Goal: Information Seeking & Learning: Learn about a topic

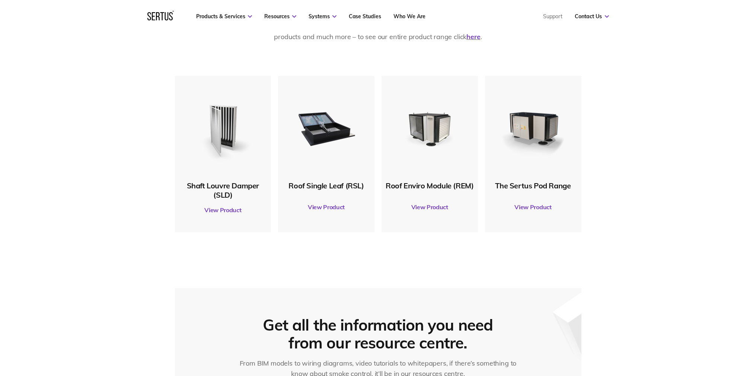
scroll to position [395, 0]
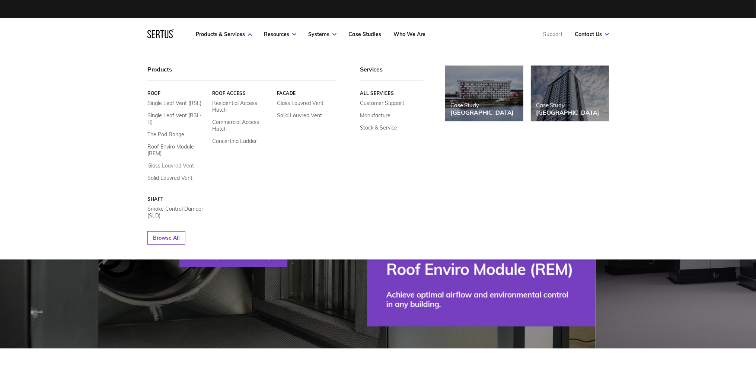
click at [169, 162] on link "Glass Louvred Vent" at bounding box center [170, 165] width 47 height 7
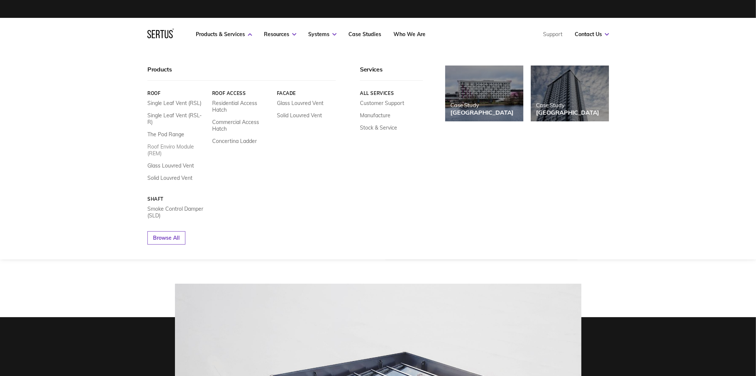
click at [158, 143] on link "Roof Enviro Module (REM)" at bounding box center [176, 149] width 59 height 13
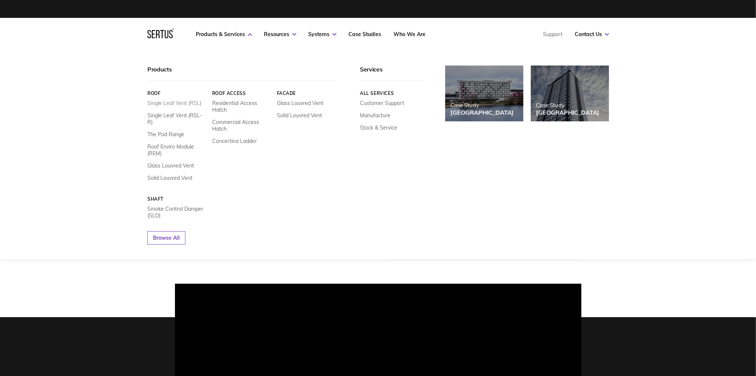
click at [185, 103] on link "Single Leaf Vent (RSL)" at bounding box center [174, 103] width 54 height 7
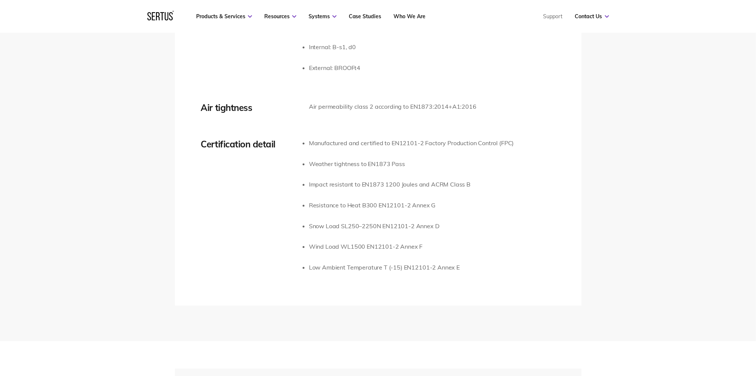
scroll to position [1522, 0]
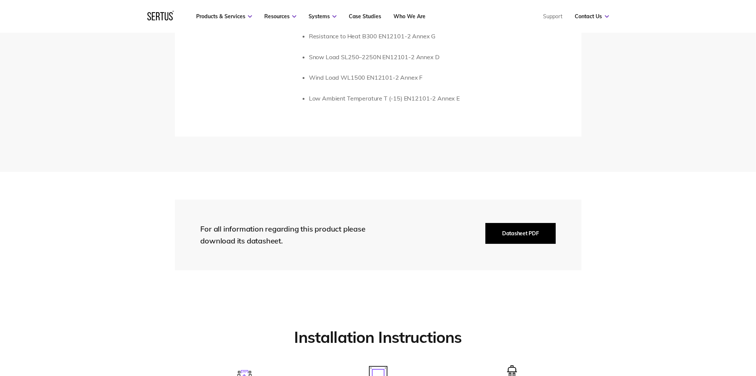
click at [520, 230] on button "Datasheet PDF" at bounding box center [520, 233] width 70 height 21
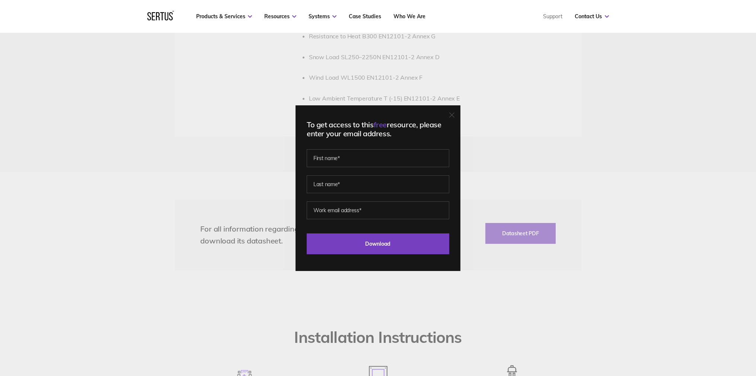
click at [454, 112] on icon at bounding box center [451, 114] width 5 height 5
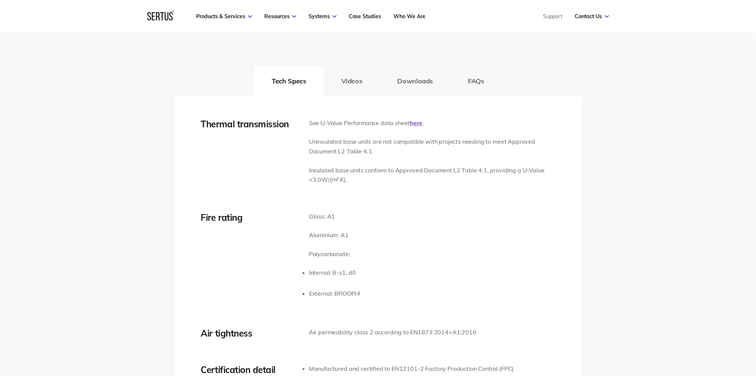
scroll to position [1071, 0]
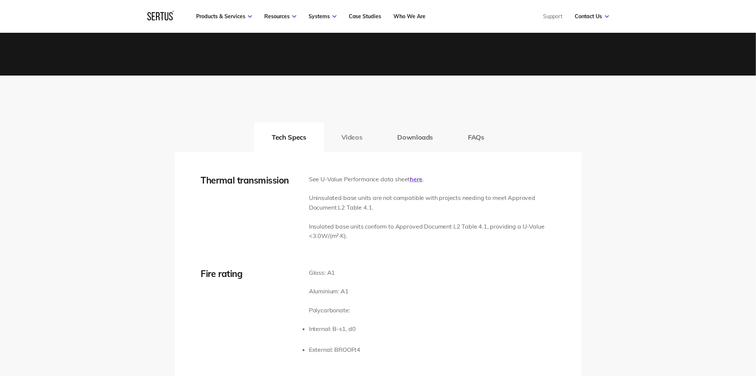
click at [358, 130] on button "Videos" at bounding box center [352, 137] width 56 height 30
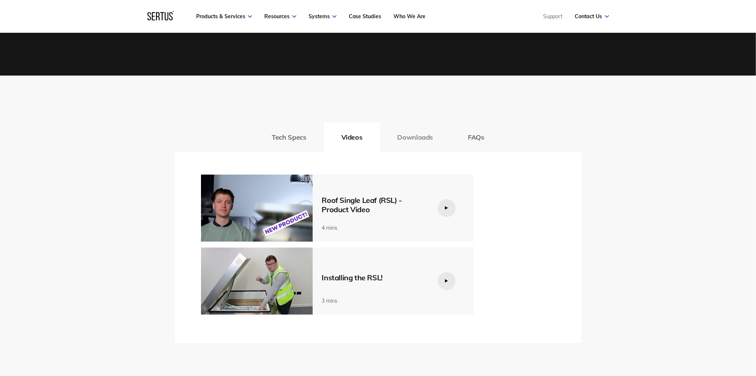
click at [423, 141] on button "Downloads" at bounding box center [415, 137] width 71 height 30
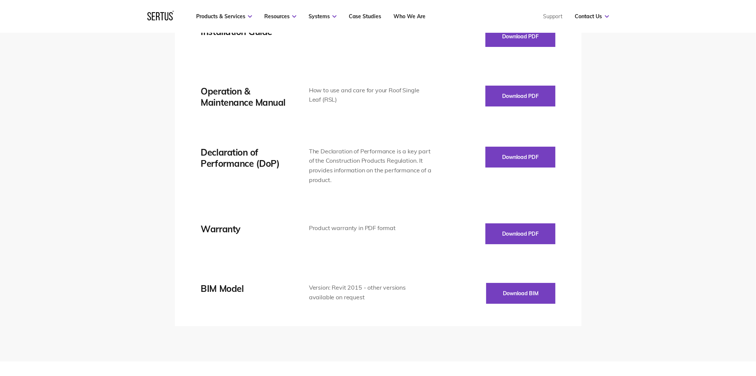
scroll to position [1014, 0]
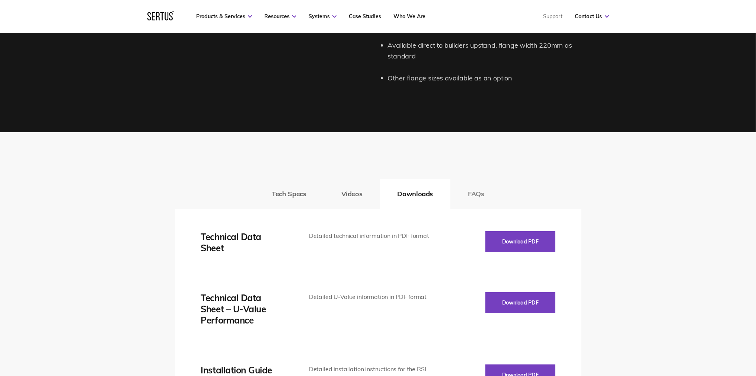
click at [476, 189] on button "FAQs" at bounding box center [475, 194] width 51 height 30
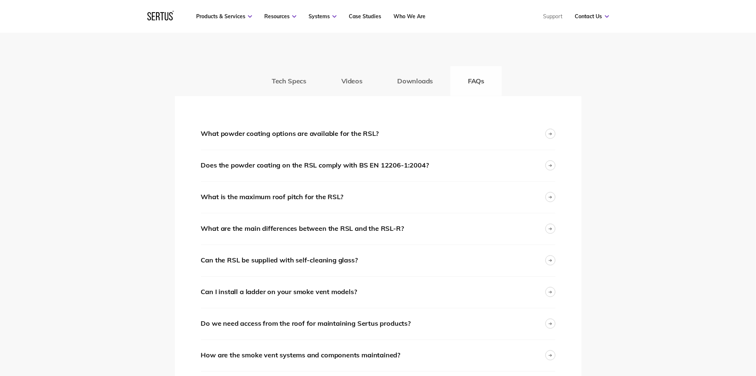
scroll to position [1184, 0]
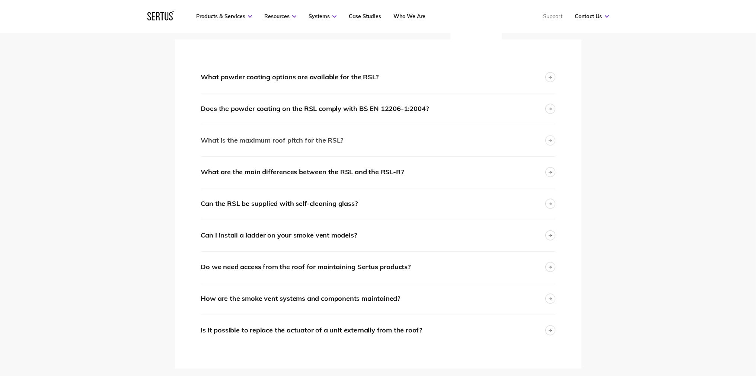
click at [464, 151] on div "What is the maximum roof pitch for the RSL?" at bounding box center [378, 140] width 354 height 31
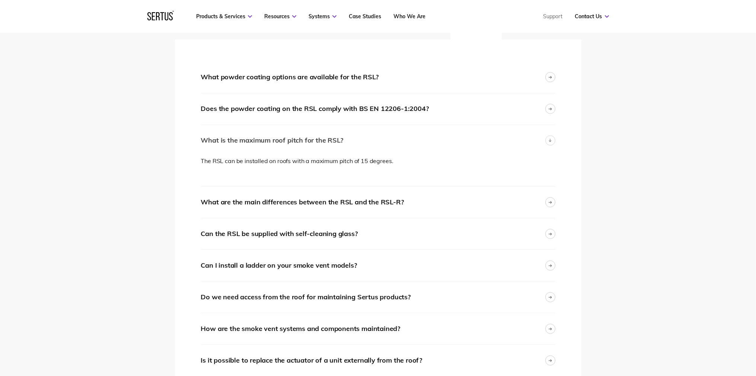
click at [464, 148] on div "What is the maximum roof pitch for the RSL?" at bounding box center [378, 140] width 354 height 31
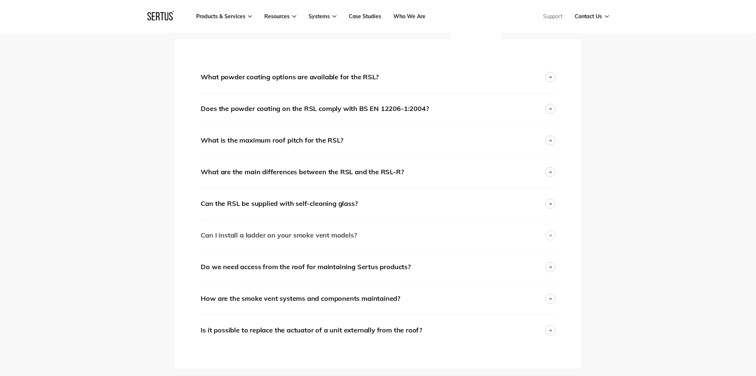
click at [472, 234] on div "Can I install a ladder on your smoke vent models?" at bounding box center [378, 235] width 354 height 31
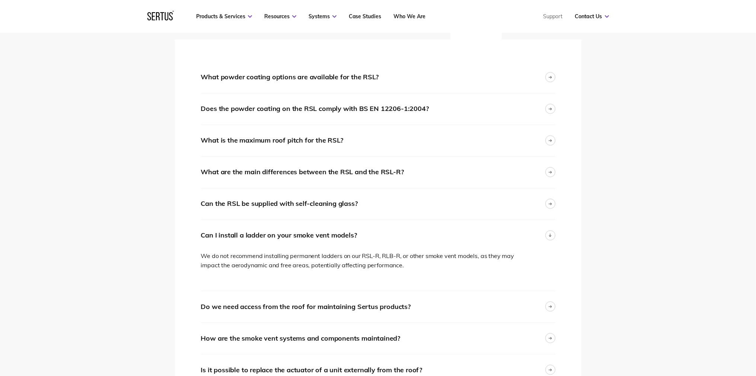
scroll to position [1240, 0]
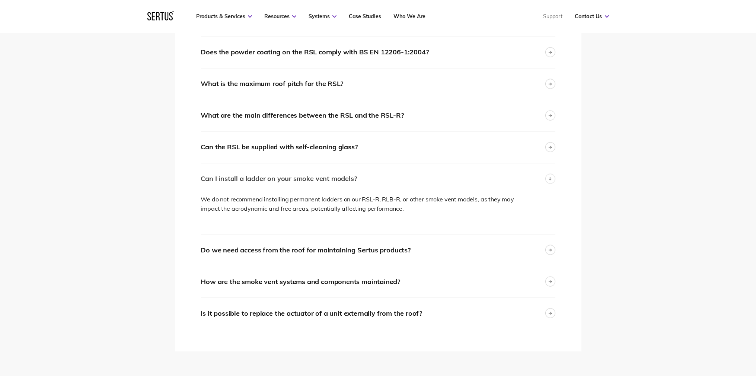
click at [421, 183] on div "Can I install a ladder on your smoke vent models?" at bounding box center [378, 178] width 354 height 31
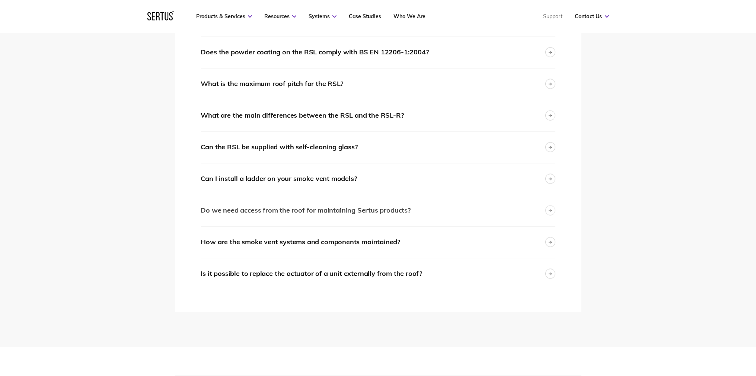
click at [422, 214] on div "Do we need access from the roof for maintaining Sertus products?" at bounding box center [378, 210] width 354 height 31
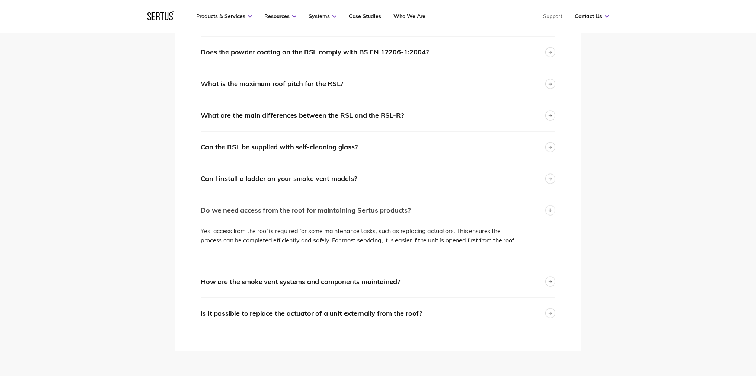
click at [422, 214] on div "Do we need access from the roof for maintaining Sertus products?" at bounding box center [378, 210] width 354 height 31
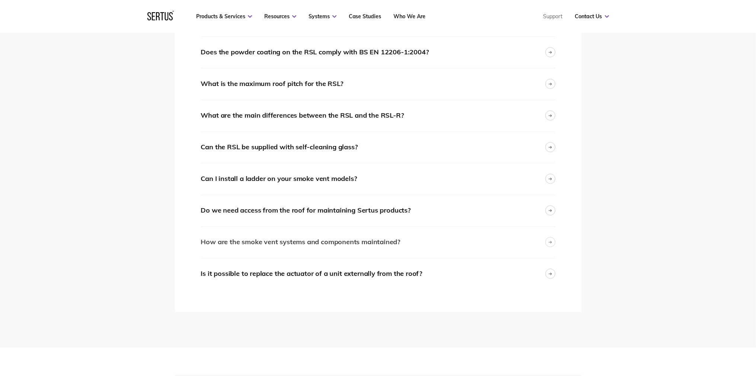
click at [403, 243] on div "How are the smoke vent systems and components maintained?" at bounding box center [378, 242] width 354 height 31
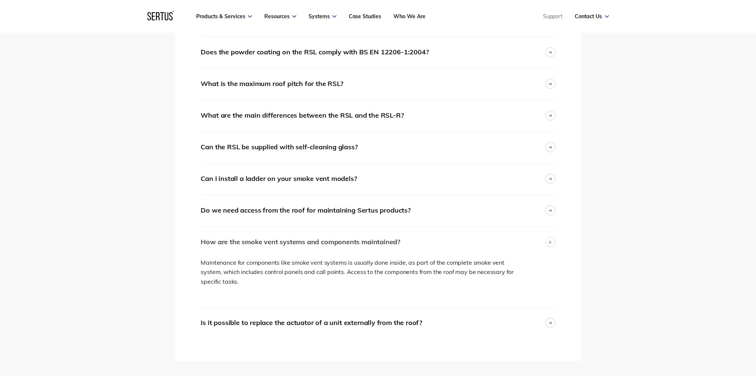
click at [403, 243] on div "How are the smoke vent systems and components maintained?" at bounding box center [378, 242] width 354 height 31
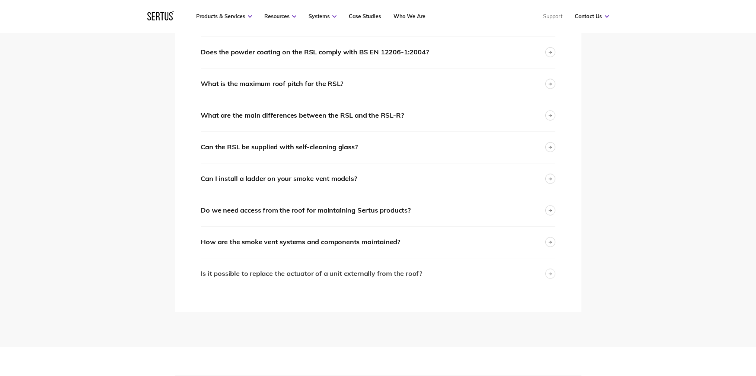
click at [393, 271] on div "Is it possible to replace the actuator of a unit externally from the roof?" at bounding box center [311, 273] width 221 height 11
click at [396, 276] on div "Is it possible to replace the actuator of a unit externally from the roof?" at bounding box center [311, 273] width 221 height 11
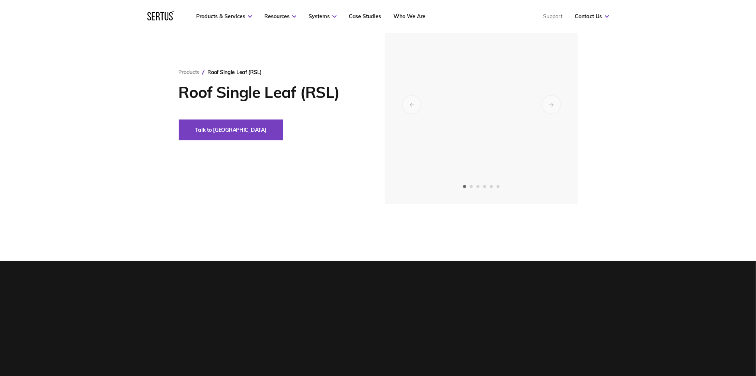
scroll to position [0, 0]
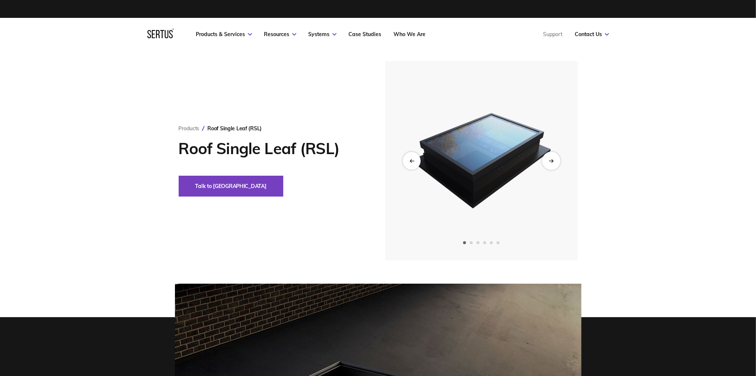
click at [554, 163] on div "Next slide" at bounding box center [551, 160] width 18 height 18
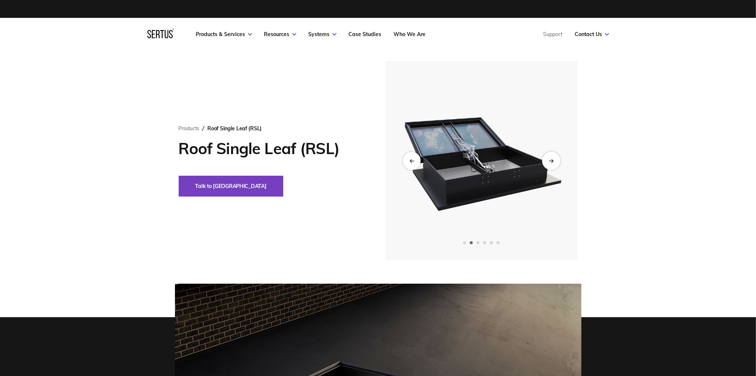
click at [554, 163] on div "Next slide" at bounding box center [551, 160] width 18 height 18
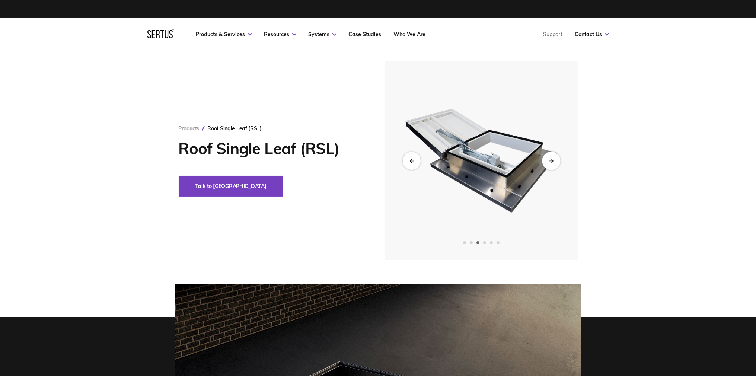
click at [554, 163] on div "Next slide" at bounding box center [551, 160] width 18 height 18
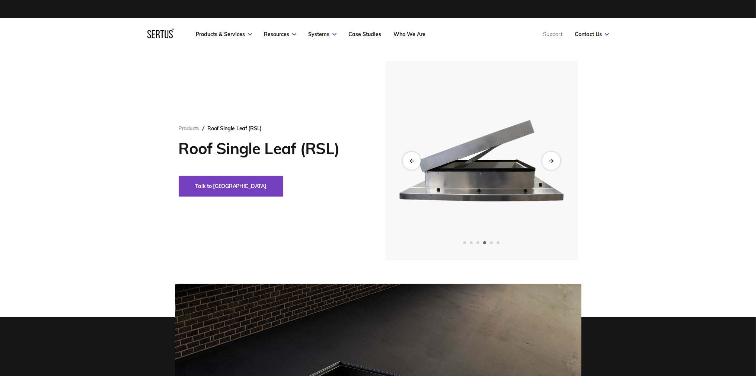
click at [554, 163] on div "Next slide" at bounding box center [551, 160] width 18 height 18
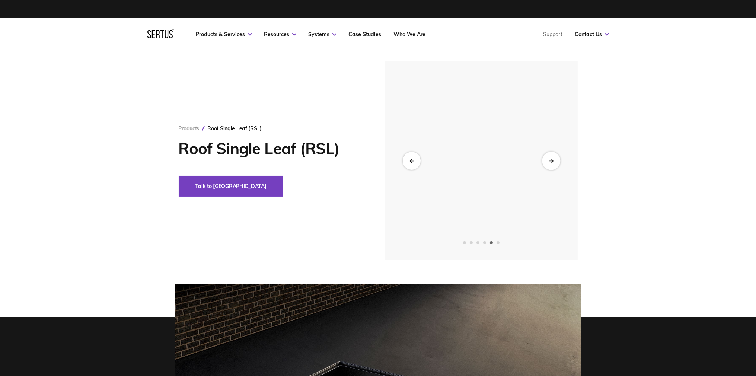
click at [554, 163] on div "Next slide" at bounding box center [551, 160] width 18 height 18
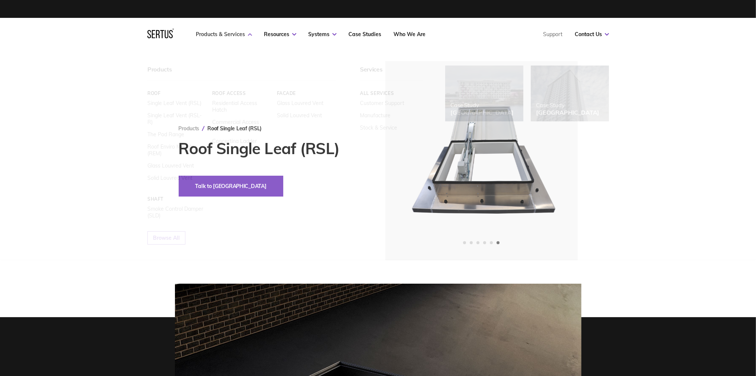
click at [244, 37] on link "Products & Services" at bounding box center [224, 34] width 56 height 7
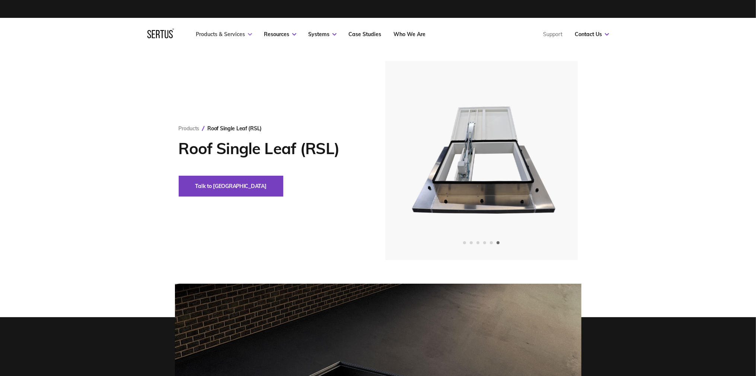
click at [244, 37] on link "Products & Services" at bounding box center [224, 34] width 56 height 7
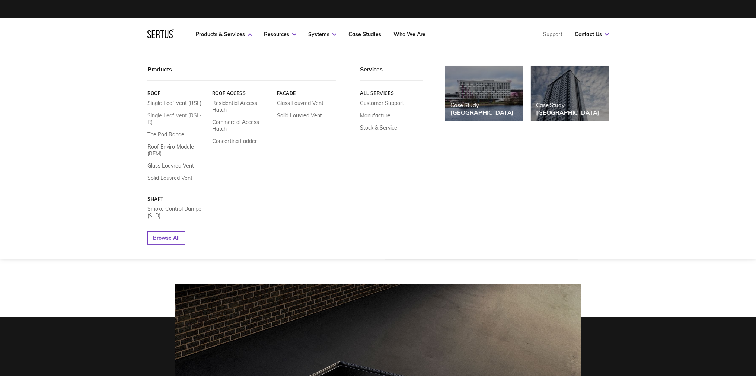
click at [164, 114] on link "Single Leaf Vent (RSL-R)" at bounding box center [176, 118] width 59 height 13
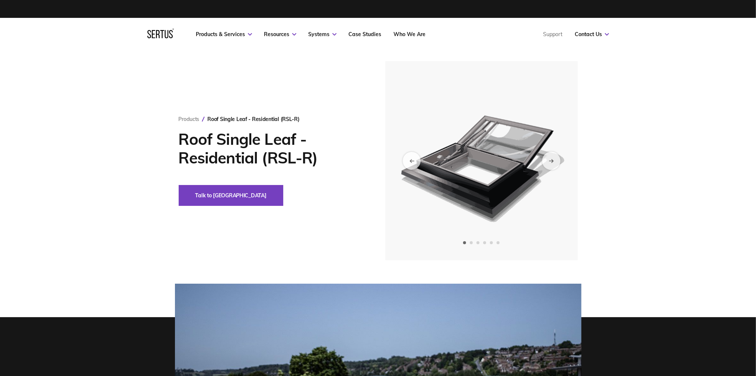
click at [549, 157] on div "Next slide" at bounding box center [551, 160] width 18 height 18
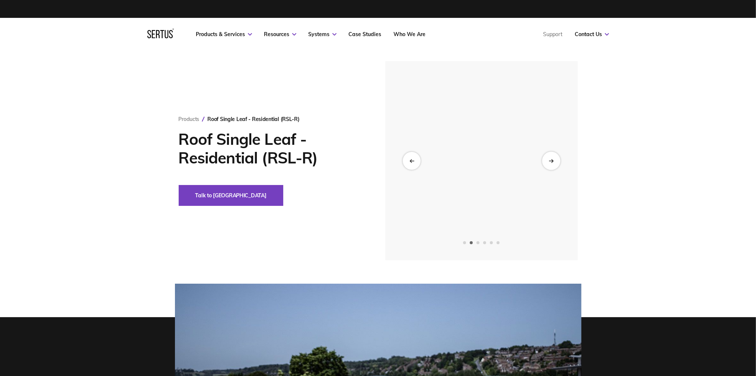
click at [551, 159] on icon "Next slide" at bounding box center [551, 160] width 1 height 3
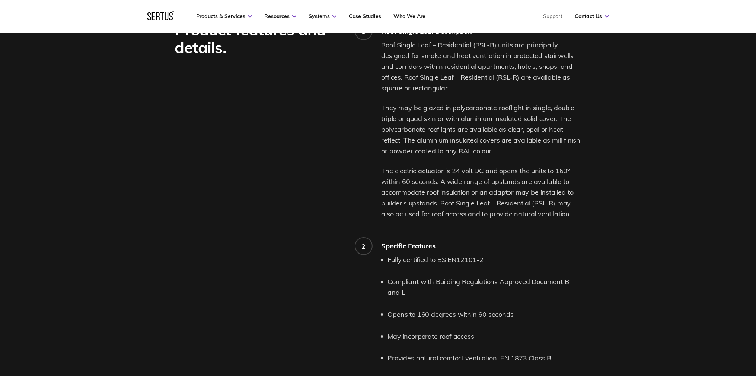
scroll to position [225, 0]
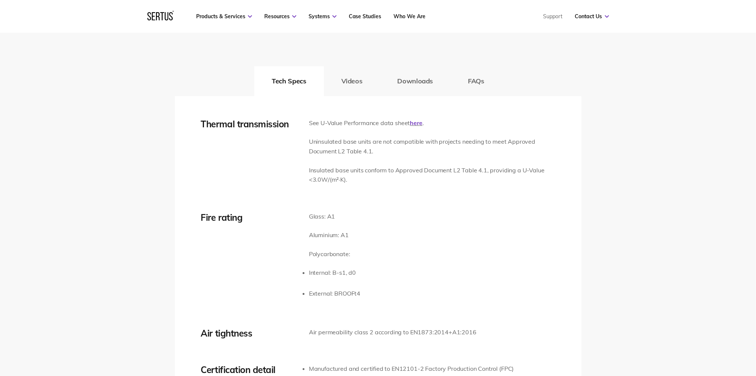
scroll to position [1071, 0]
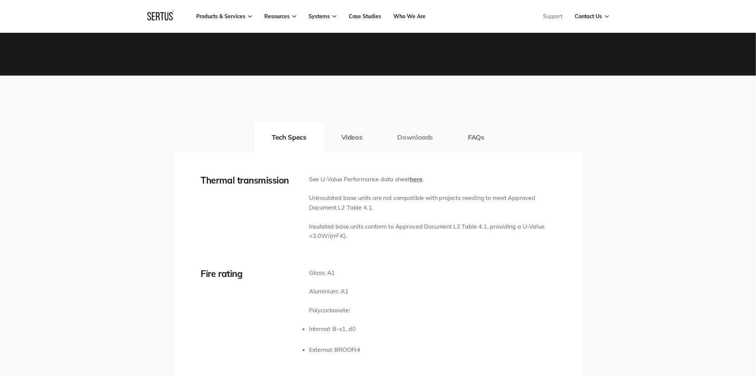
click at [411, 137] on button "Downloads" at bounding box center [415, 137] width 71 height 30
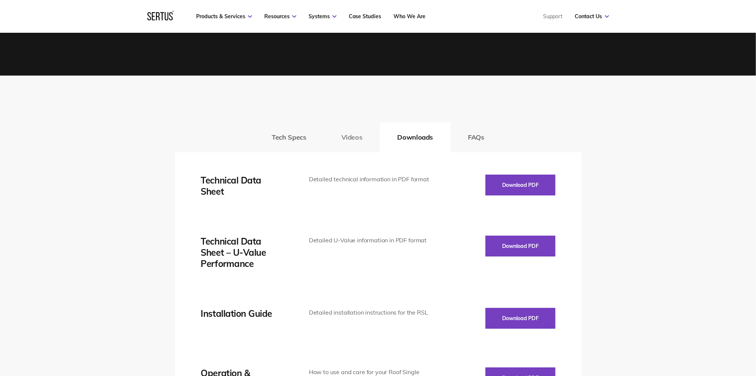
click at [350, 138] on button "Videos" at bounding box center [352, 137] width 56 height 30
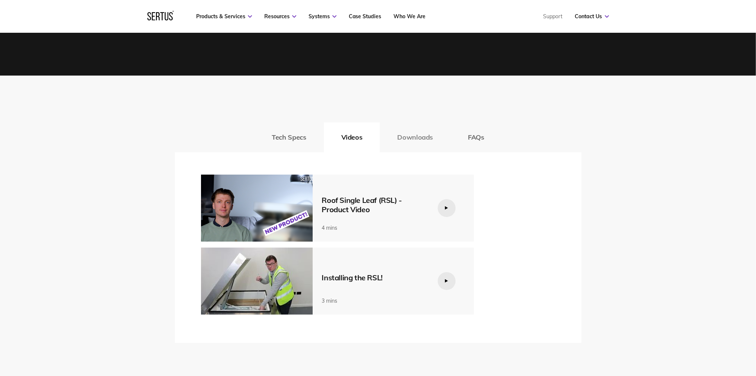
click at [424, 137] on button "Downloads" at bounding box center [415, 137] width 71 height 30
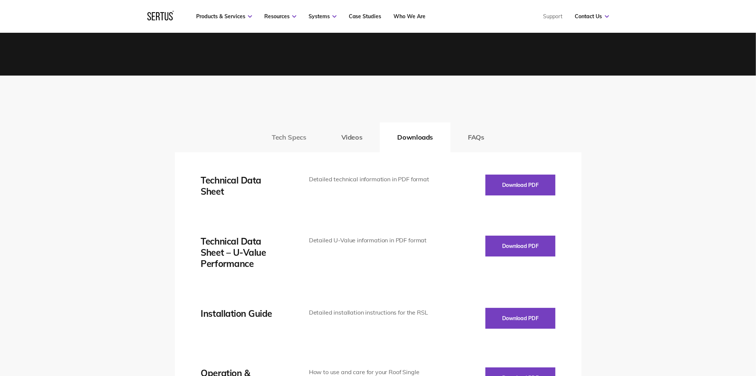
click at [277, 135] on button "Tech Specs" at bounding box center [288, 137] width 69 height 30
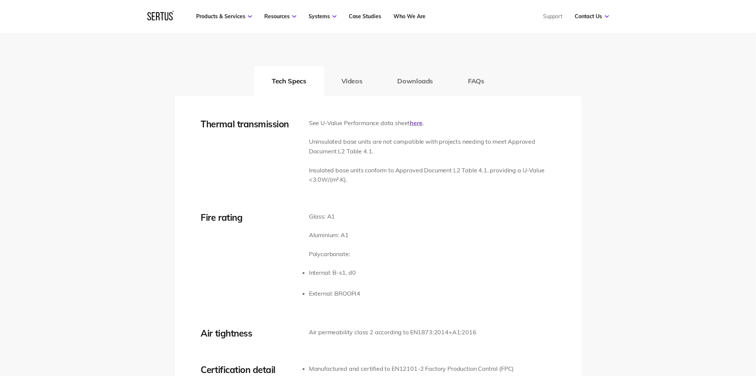
scroll to position [1296, 0]
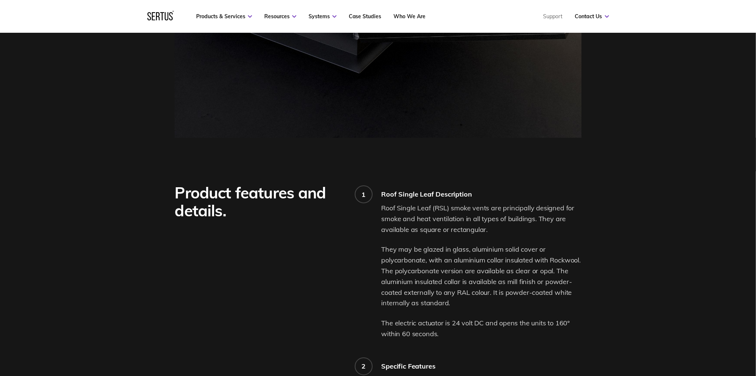
scroll to position [620, 0]
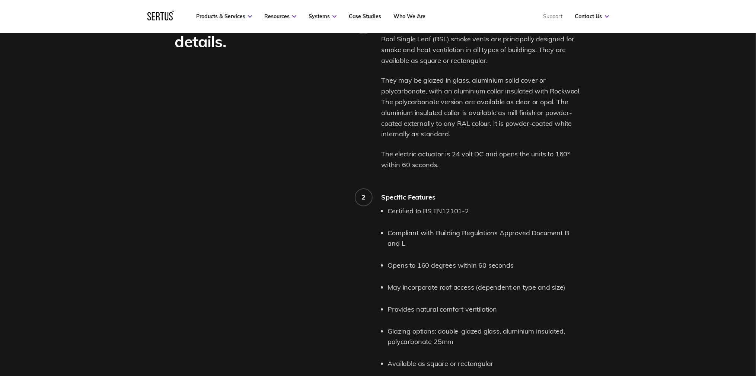
click at [436, 260] on li "Opens to 160 degrees within 60 seconds" at bounding box center [485, 265] width 194 height 11
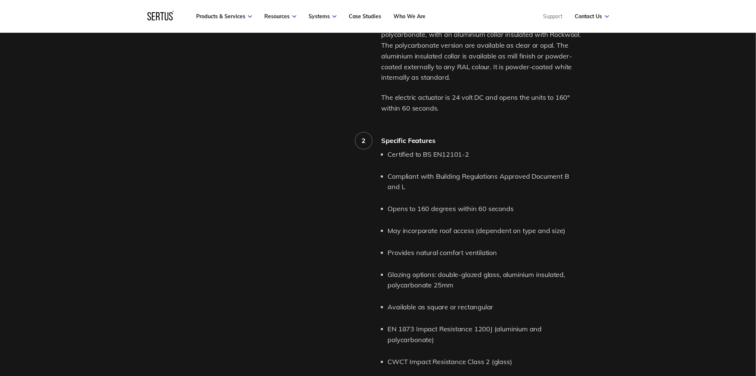
scroll to position [733, 0]
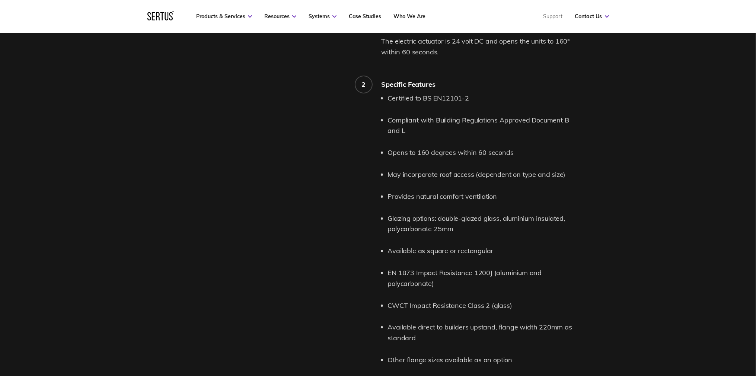
click at [358, 249] on div "Product features and details." at bounding box center [278, 139] width 207 height 475
click at [449, 233] on li "Glazing options: double-glazed glass, aluminium insulated, polycarbonate 25mm" at bounding box center [485, 224] width 194 height 22
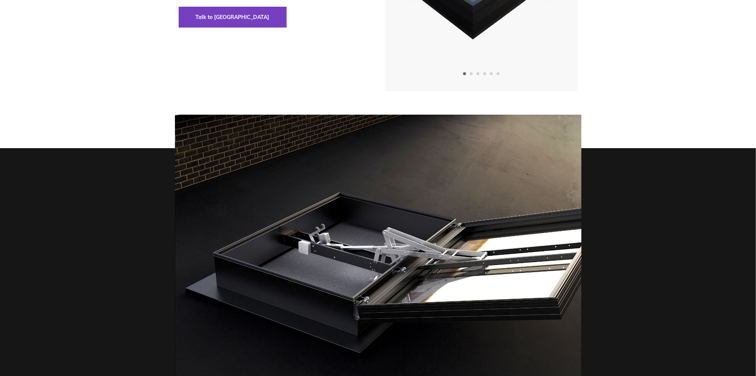
scroll to position [0, 0]
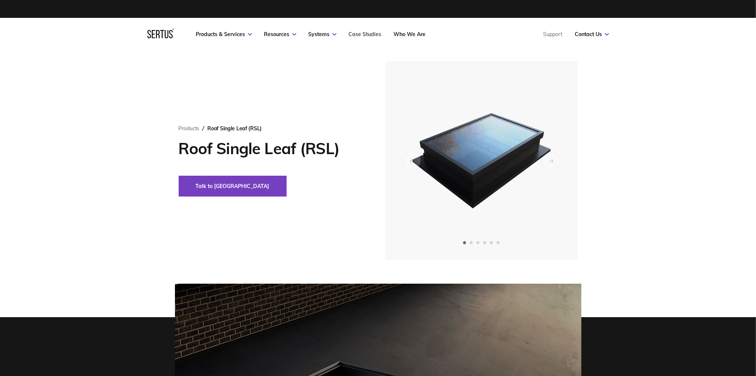
click at [360, 31] on link "Case Studies" at bounding box center [365, 34] width 33 height 7
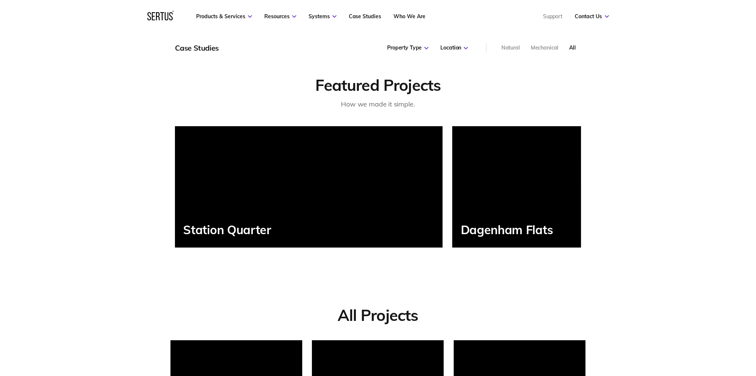
scroll to position [229, 0]
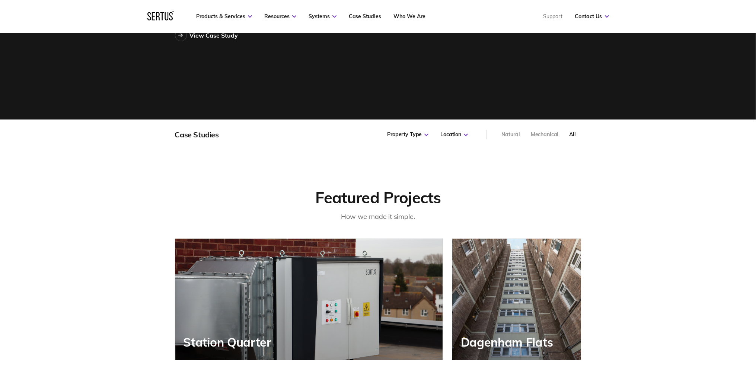
click at [503, 136] on div "Natural" at bounding box center [510, 134] width 19 height 7
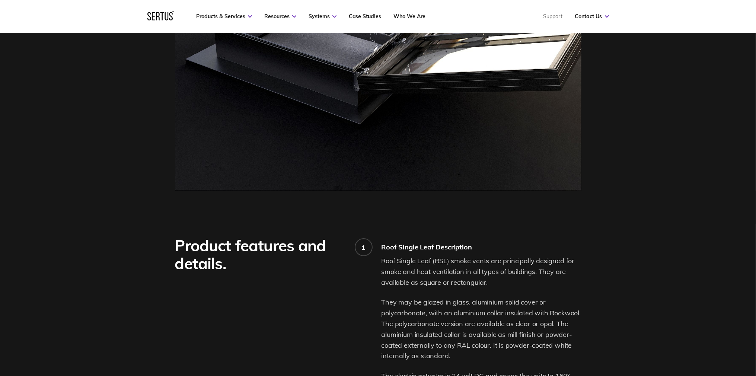
scroll to position [286, 0]
